Goal: Transaction & Acquisition: Book appointment/travel/reservation

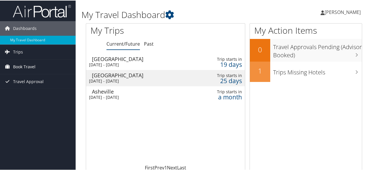
click at [44, 67] on link "Book Travel" at bounding box center [38, 66] width 76 height 15
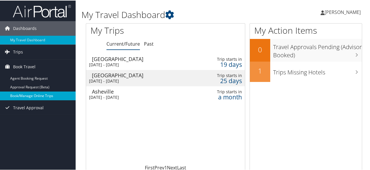
click at [37, 95] on link "Book/Manage Online Trips" at bounding box center [38, 95] width 76 height 9
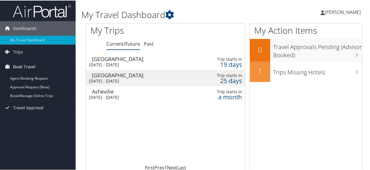
click at [26, 66] on span "Book Travel" at bounding box center [24, 66] width 22 height 15
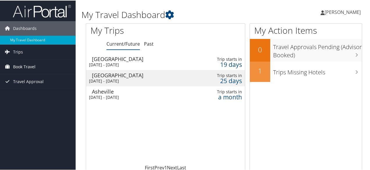
click at [26, 66] on span "Book Travel" at bounding box center [24, 66] width 22 height 15
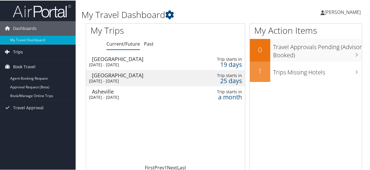
click at [22, 52] on span "Trips" at bounding box center [18, 51] width 10 height 15
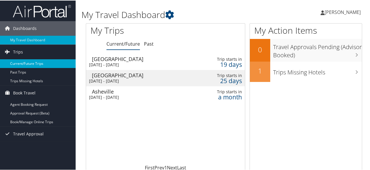
click at [21, 63] on link "Current/Future Trips" at bounding box center [38, 63] width 76 height 9
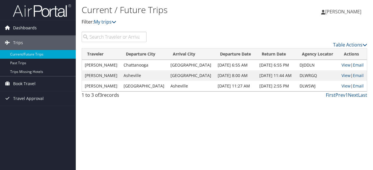
click at [28, 26] on span "Dashboards" at bounding box center [25, 28] width 24 height 15
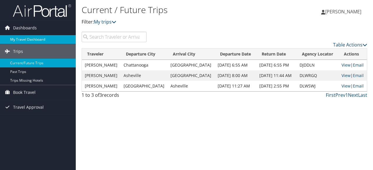
click at [25, 38] on link "My Travel Dashboard" at bounding box center [38, 39] width 76 height 9
